Goal: Task Accomplishment & Management: Use online tool/utility

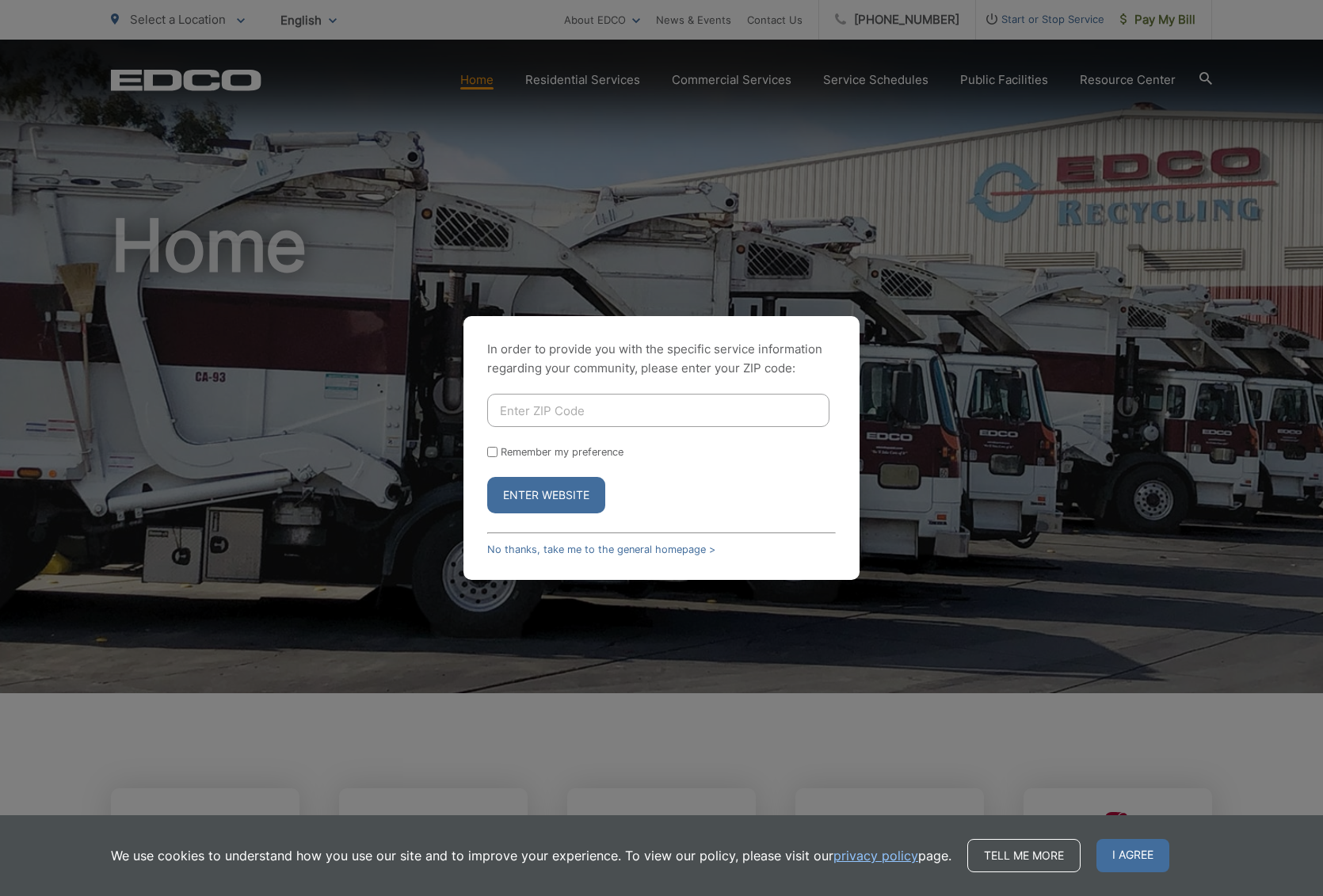
click at [1173, 20] on div "In order to provide you with the specific service information regarding your co…" at bounding box center [662, 448] width 1323 height 896
click at [698, 408] on input "Enter ZIP Code" at bounding box center [658, 410] width 342 height 33
type input "92116"
click at [487, 477] on button "Enter Website" at bounding box center [546, 495] width 118 height 36
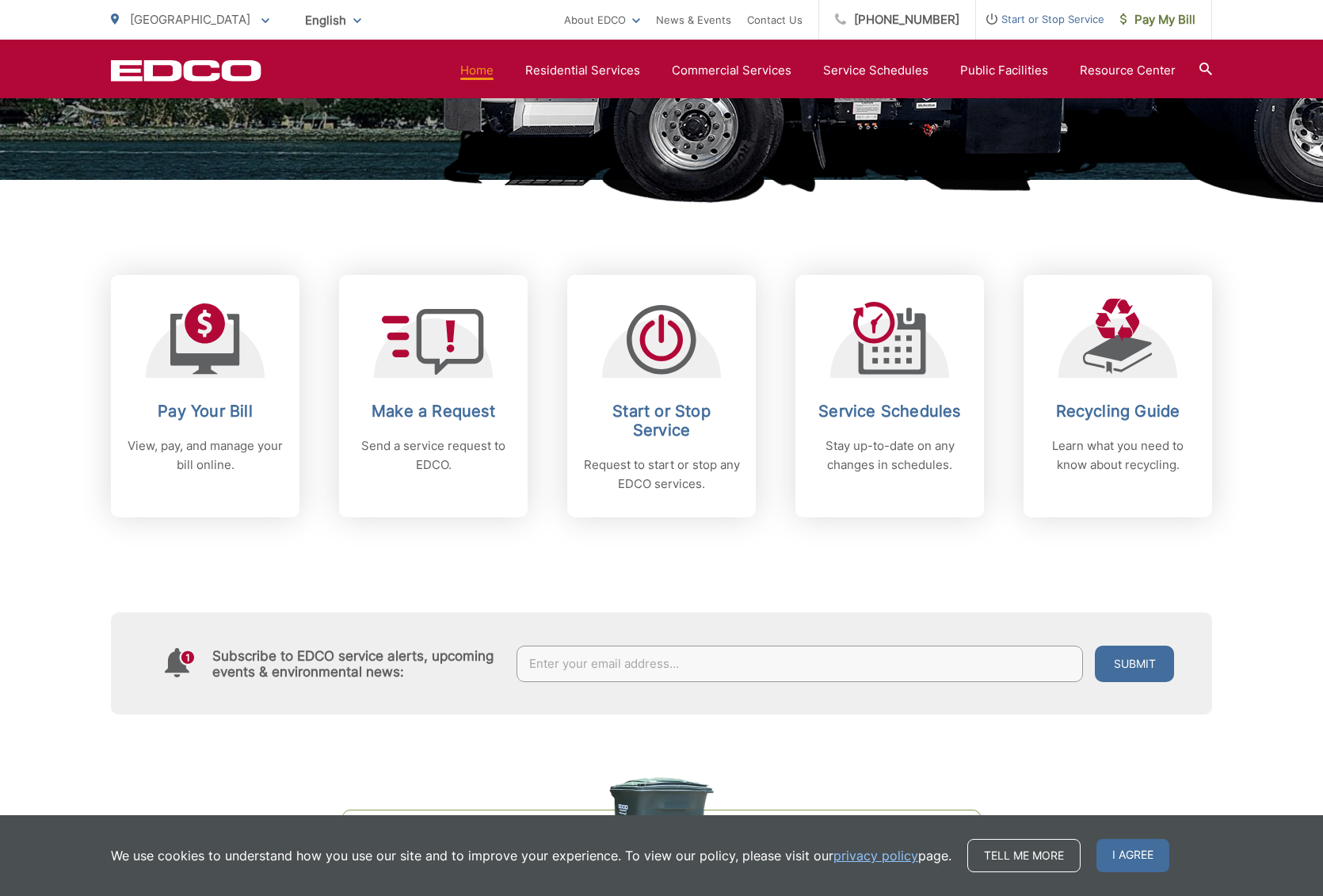
scroll to position [511, 0]
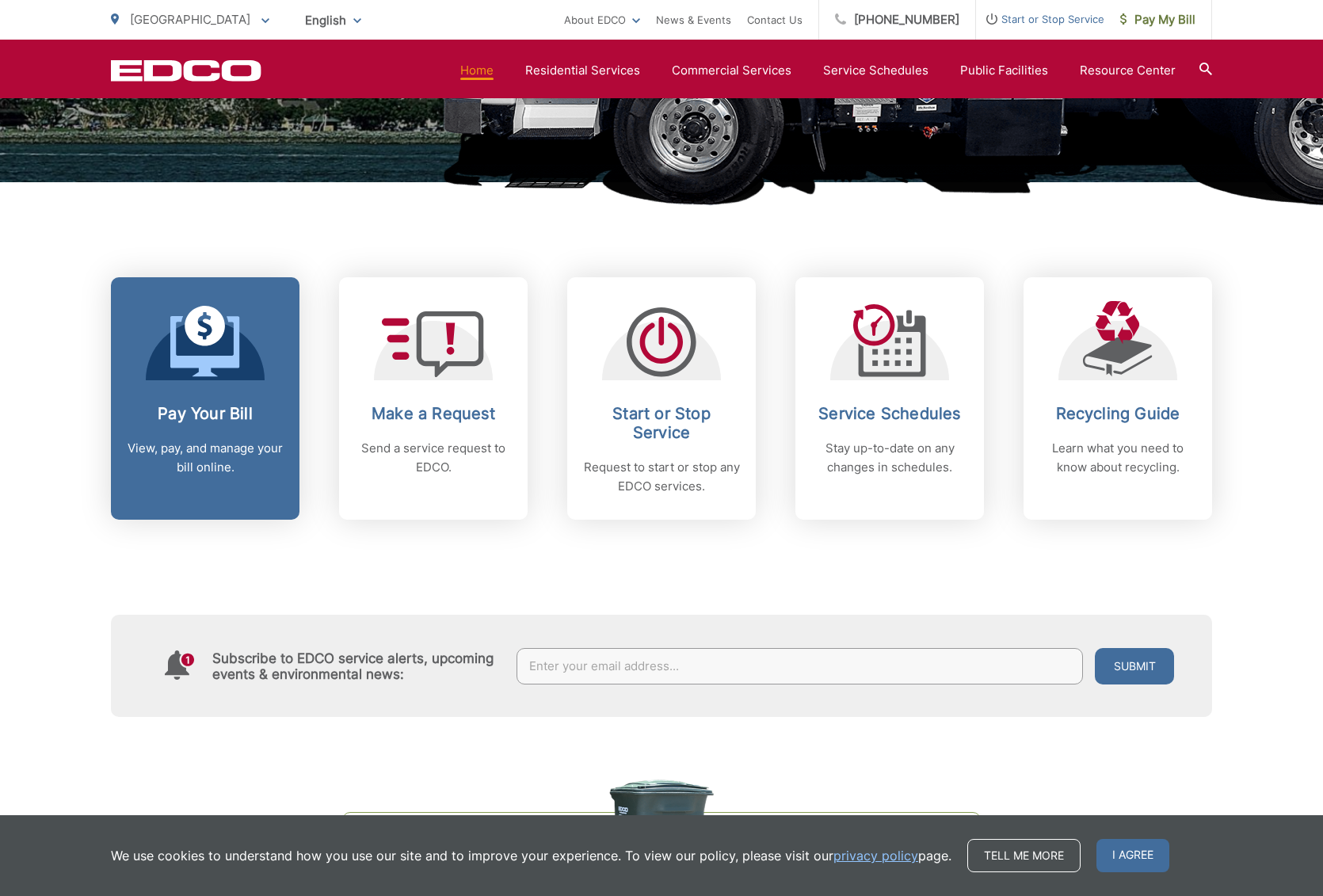
click at [197, 402] on link "Pay Your Bill View, pay, and manage your bill online." at bounding box center [205, 398] width 189 height 242
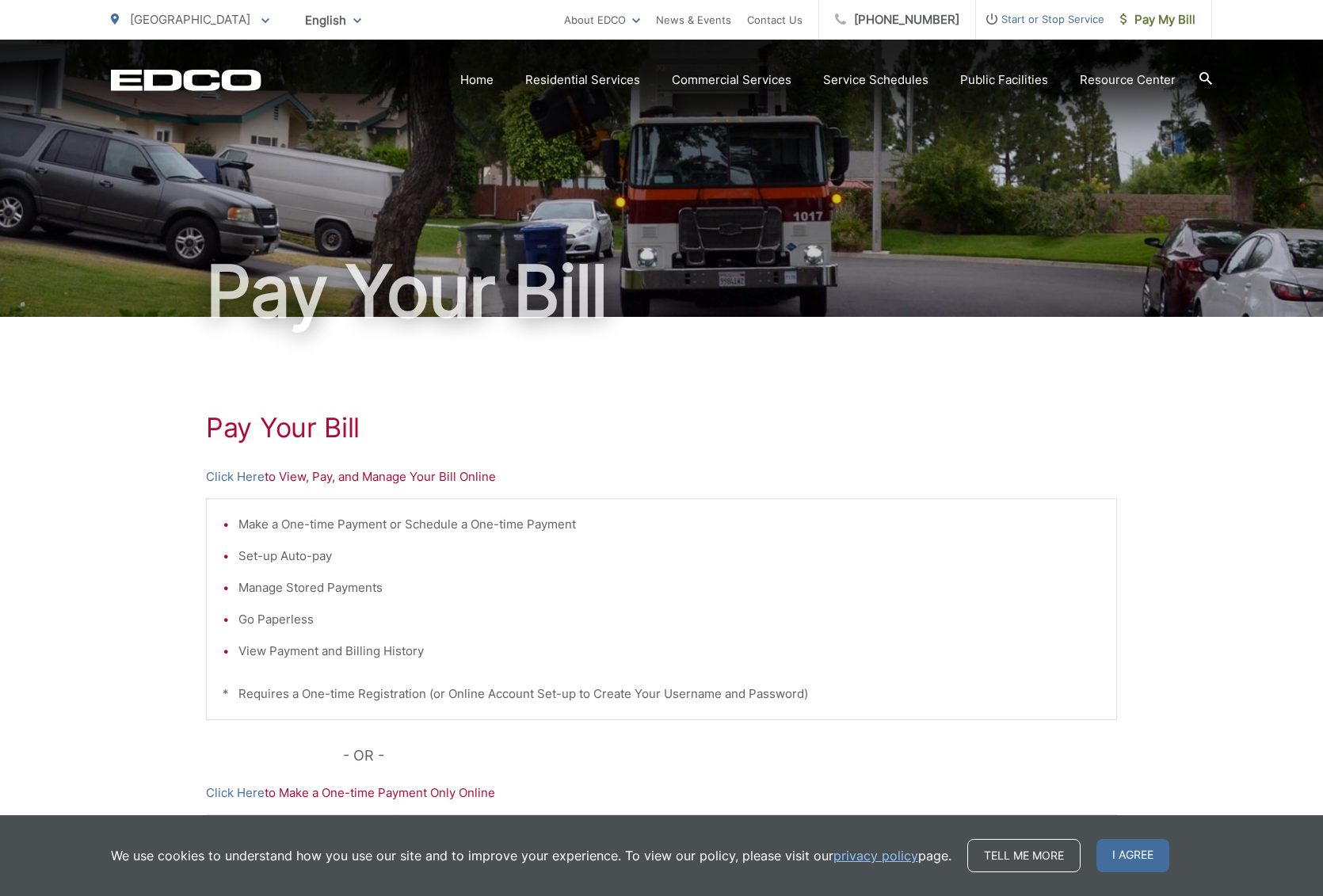
click at [470, 479] on p "Click Here to View, Pay, and Manage Your Bill Online" at bounding box center [662, 476] width 911 height 19
click at [219, 479] on link "Click Here" at bounding box center [235, 476] width 59 height 19
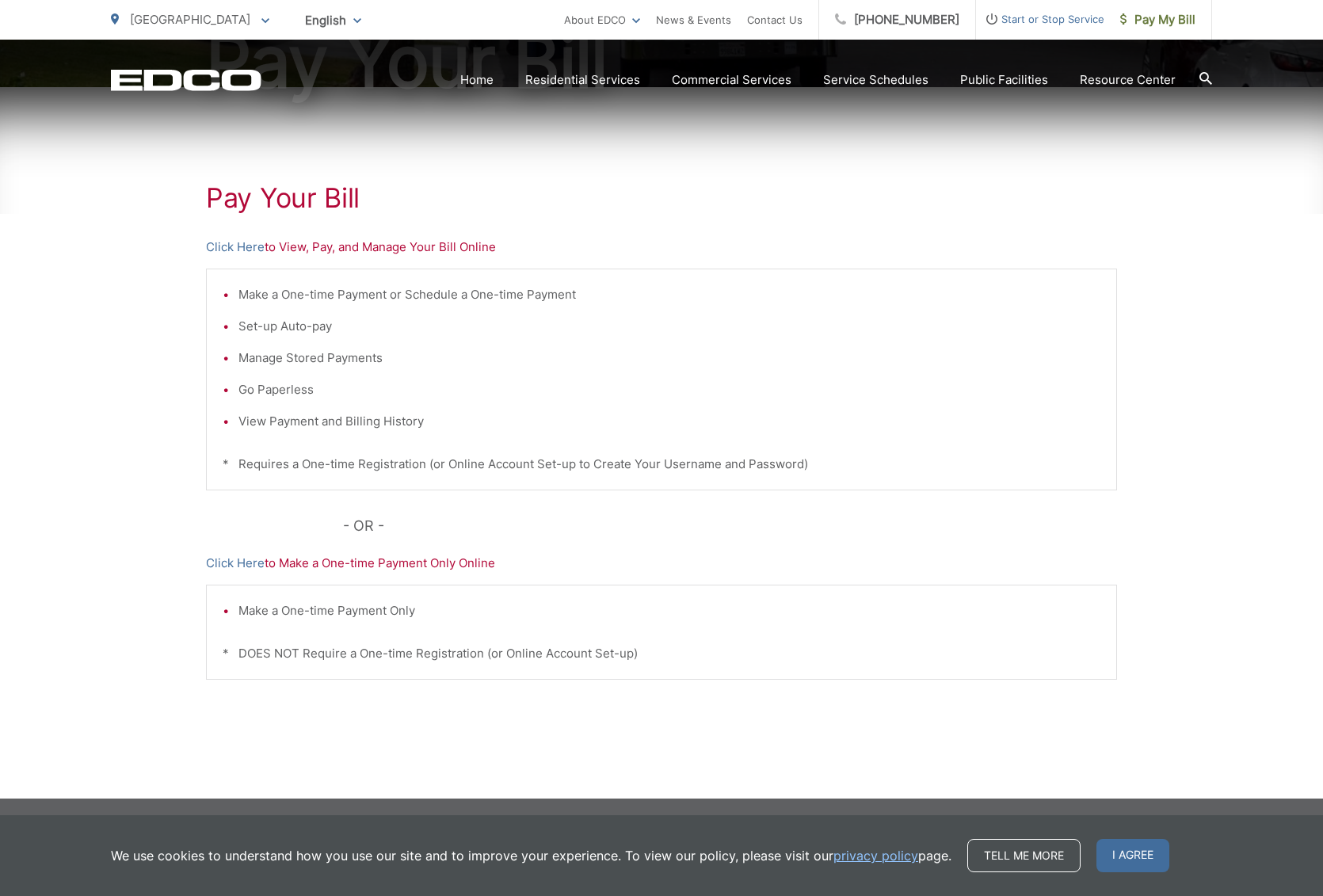
scroll to position [231, 0]
